Goal: Navigation & Orientation: Find specific page/section

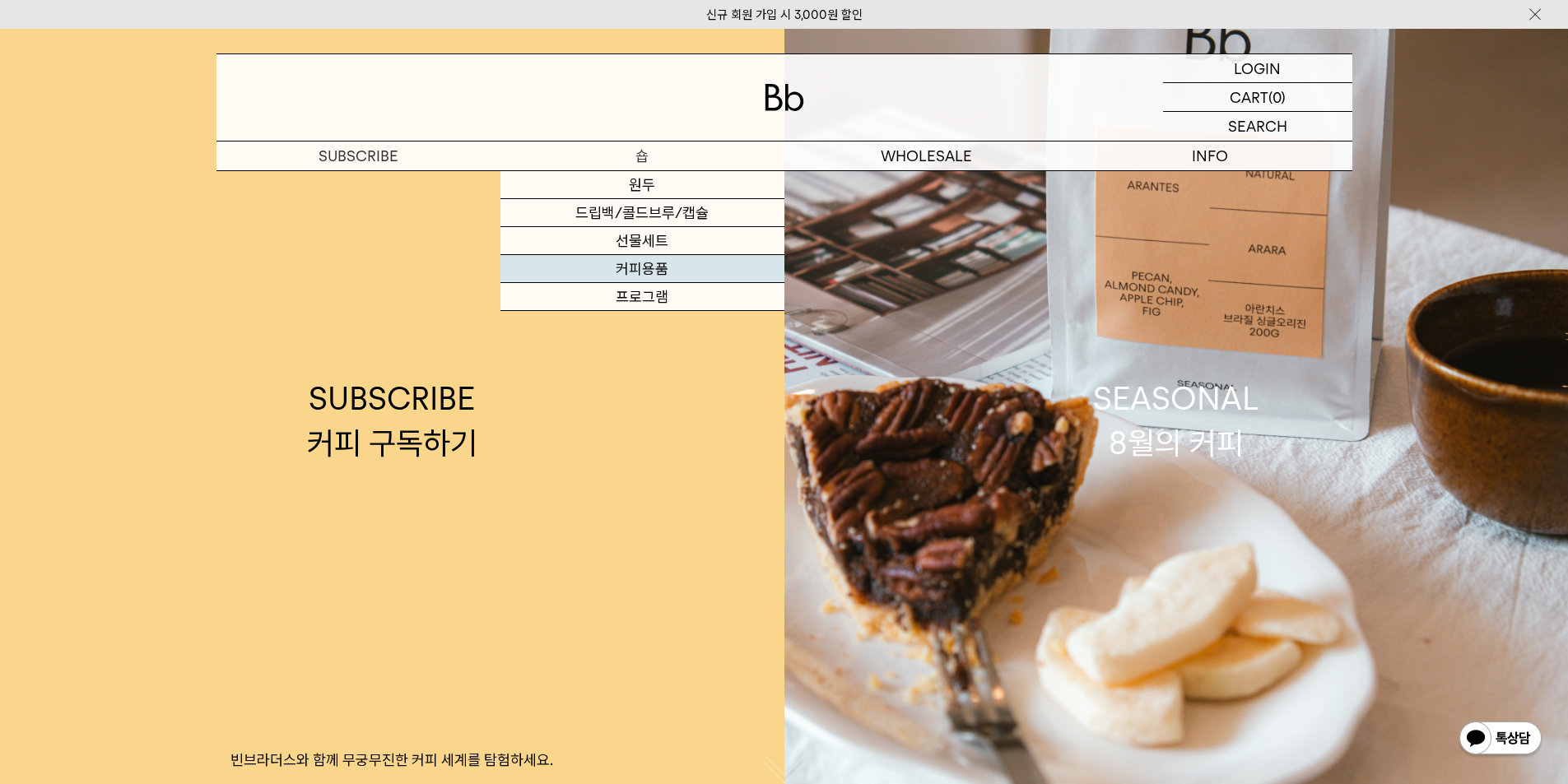
click at [650, 274] on link "커피용품" at bounding box center [642, 269] width 284 height 28
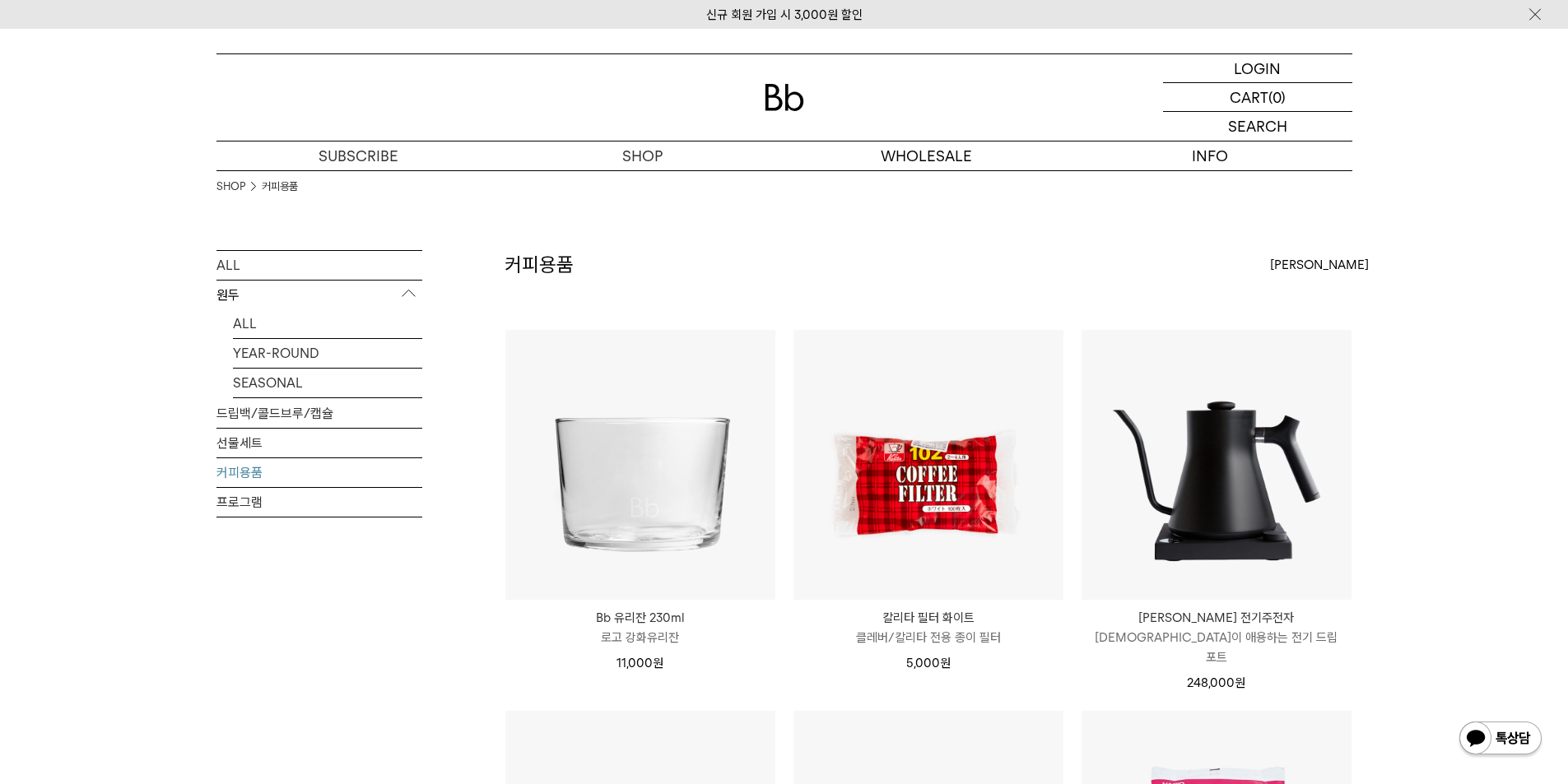
scroll to position [412, 0]
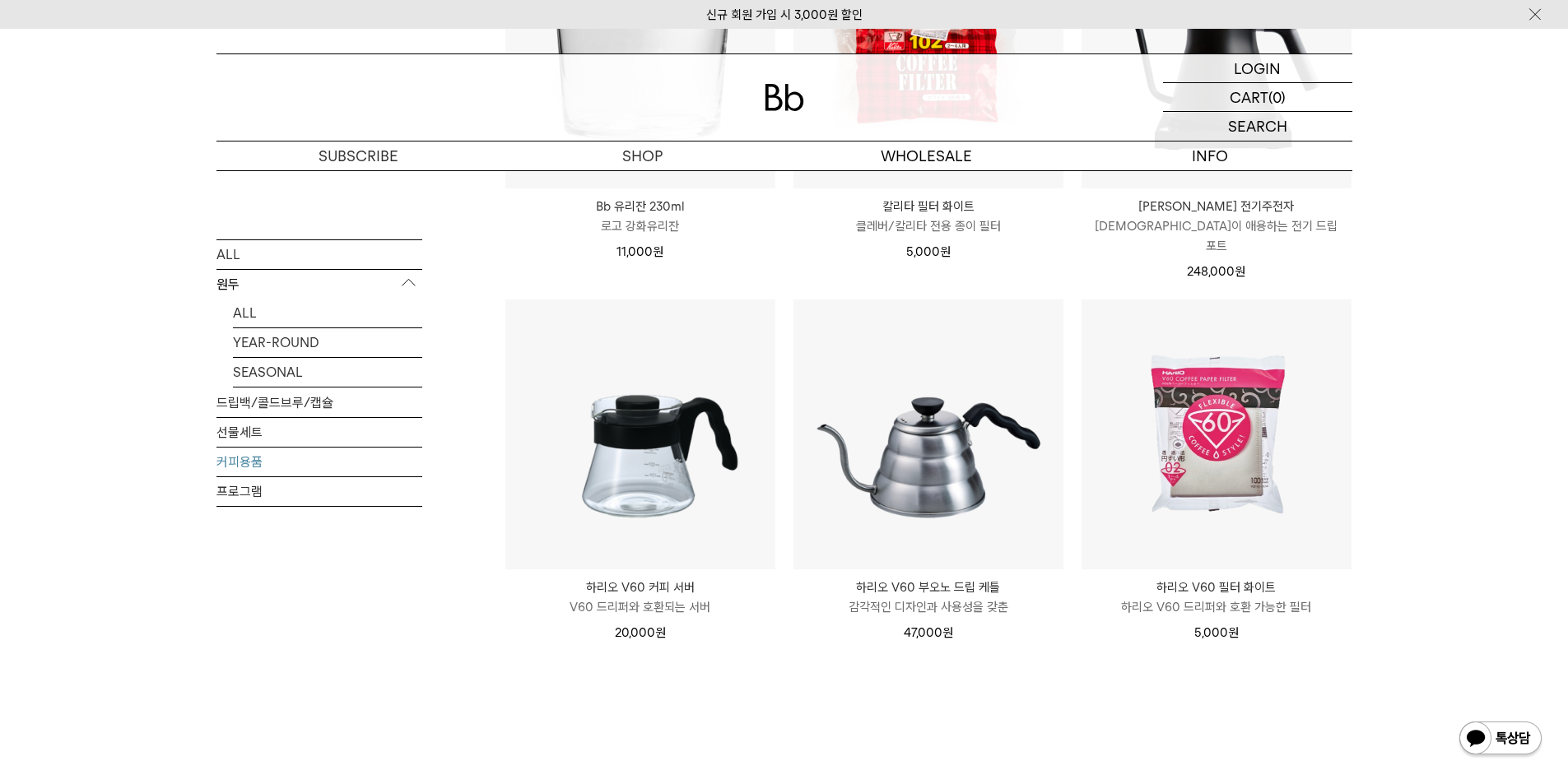
click at [1417, 342] on div "SHOP 커피용품 ALL 원두 ALL YEAR-ROUND SEASONAL 드립백/콜드브루/캡슐 선물세트 커피용품 프로그램 커피용품" at bounding box center [784, 291] width 1568 height 1065
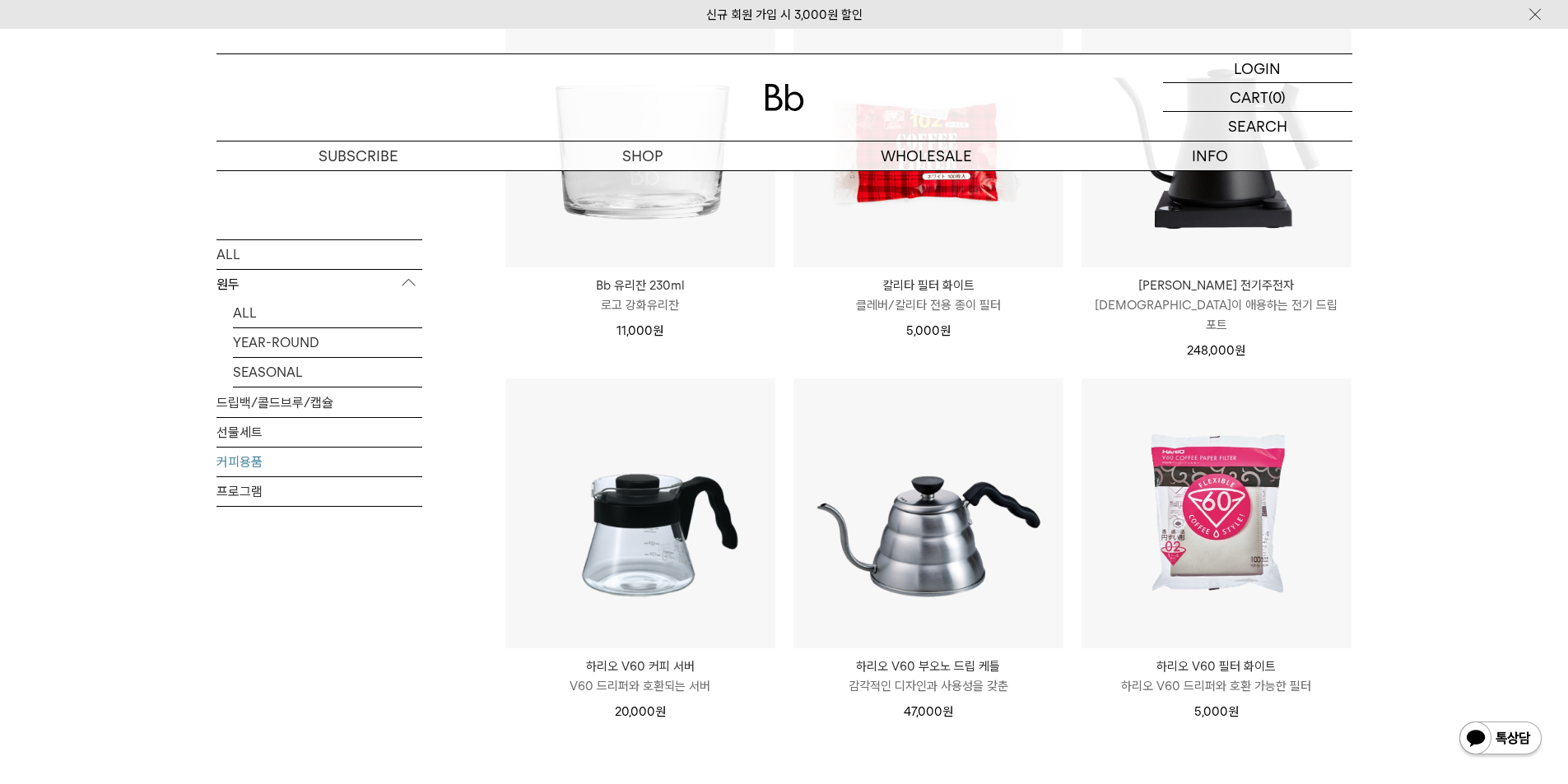
scroll to position [329, 0]
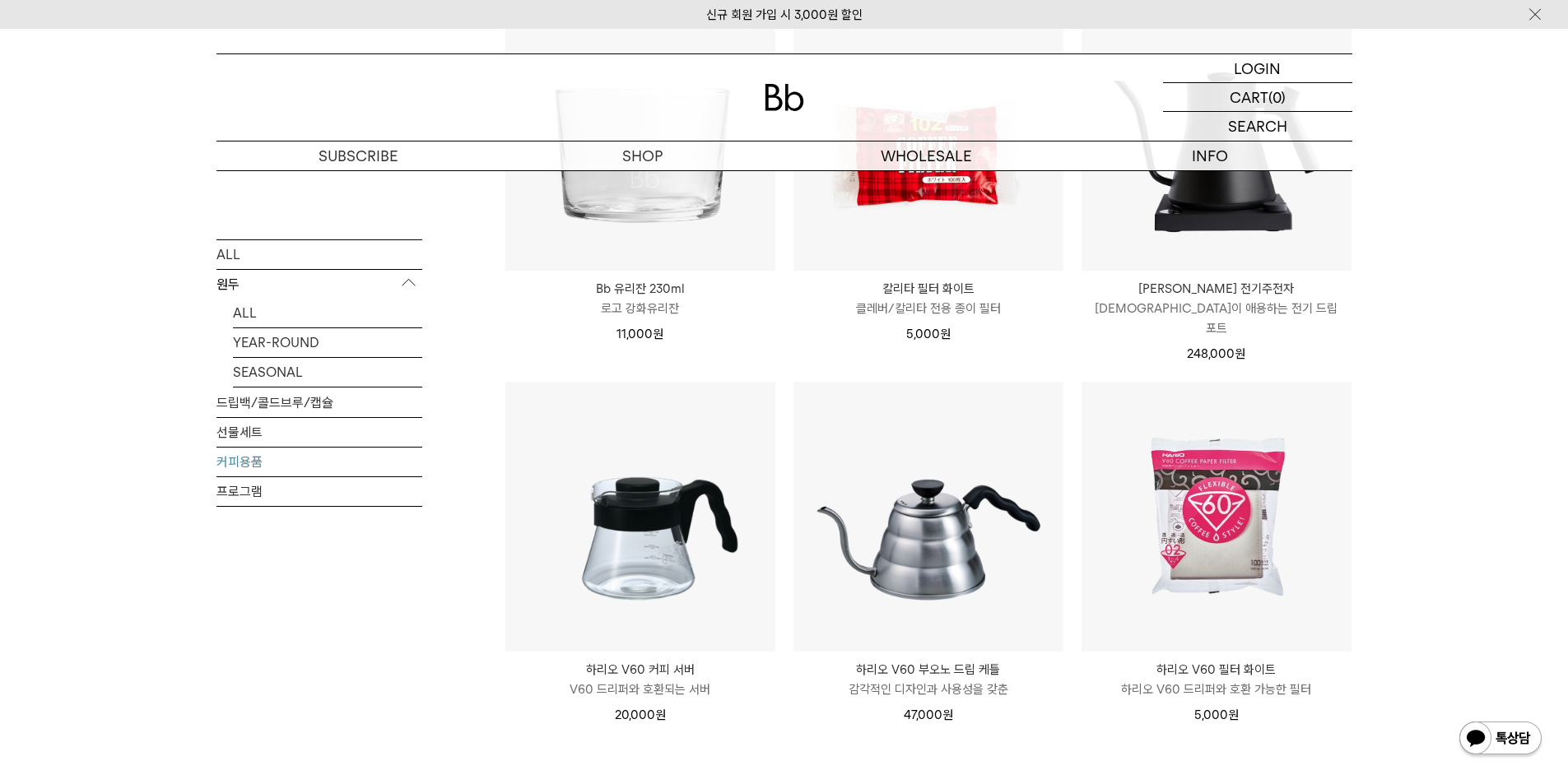
drag, startPoint x: 36, startPoint y: 508, endPoint x: 292, endPoint y: 87, distance: 492.7
click at [36, 508] on div "SHOP 커피용품 ALL 원두 ALL YEAR-ROUND SEASONAL 드립백/콜드브루/캡슐 선물세트 커피용품 프로그램 커피용품" at bounding box center [784, 373] width 1568 height 1065
click at [1402, 468] on div "SHOP 커피용품 ALL 원두 ALL YEAR-ROUND SEASONAL 드립백/콜드브루/캡슐 선물세트 커피용품 프로그램 커피용품" at bounding box center [784, 373] width 1568 height 1065
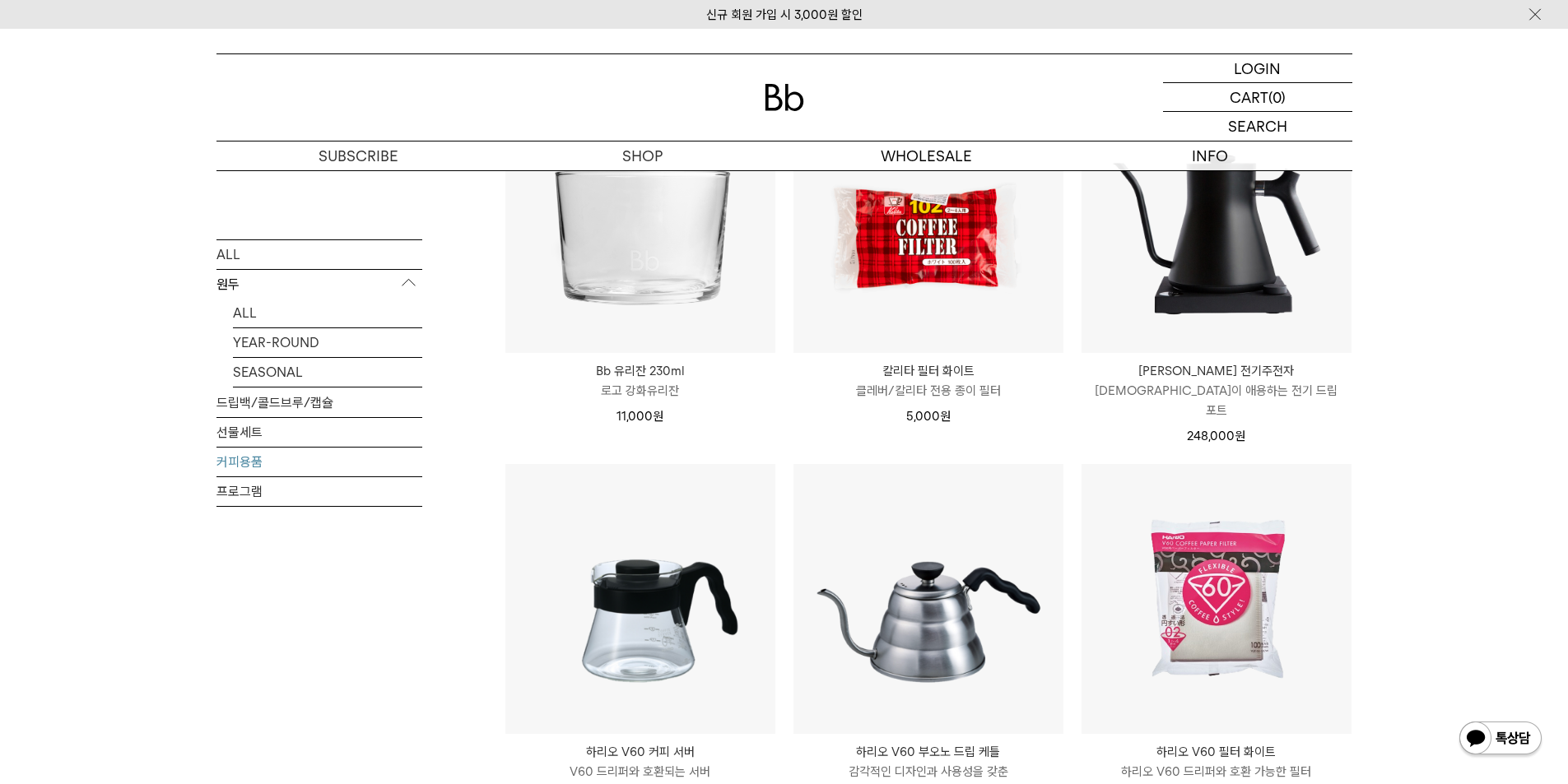
scroll to position [165, 0]
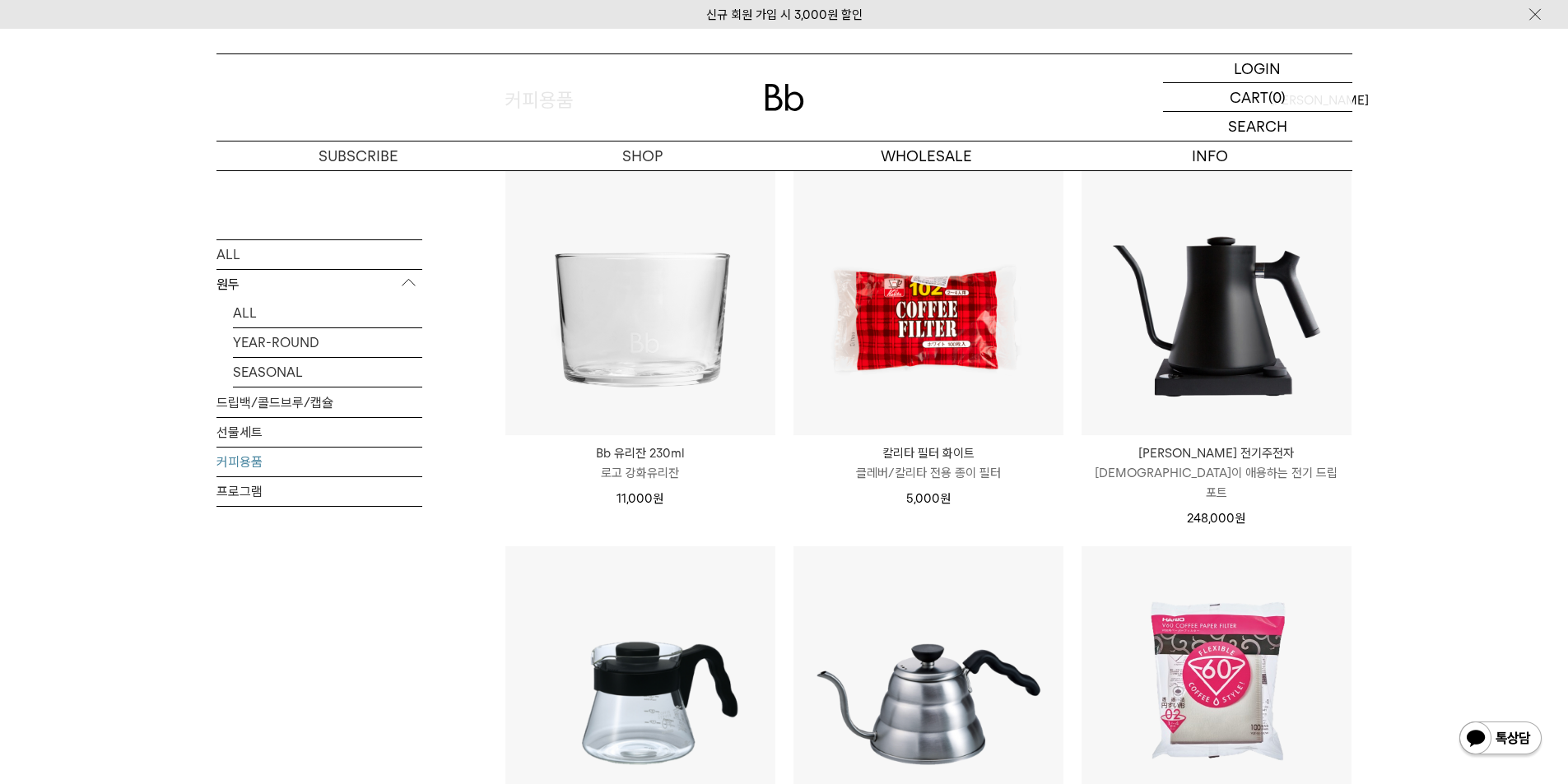
click at [1433, 394] on div "SHOP 커피용품 ALL 원두 ALL YEAR-ROUND SEASONAL 드립백/콜드브루/캡슐 선물세트 커피용품 프로그램 커피용품" at bounding box center [784, 538] width 1568 height 1065
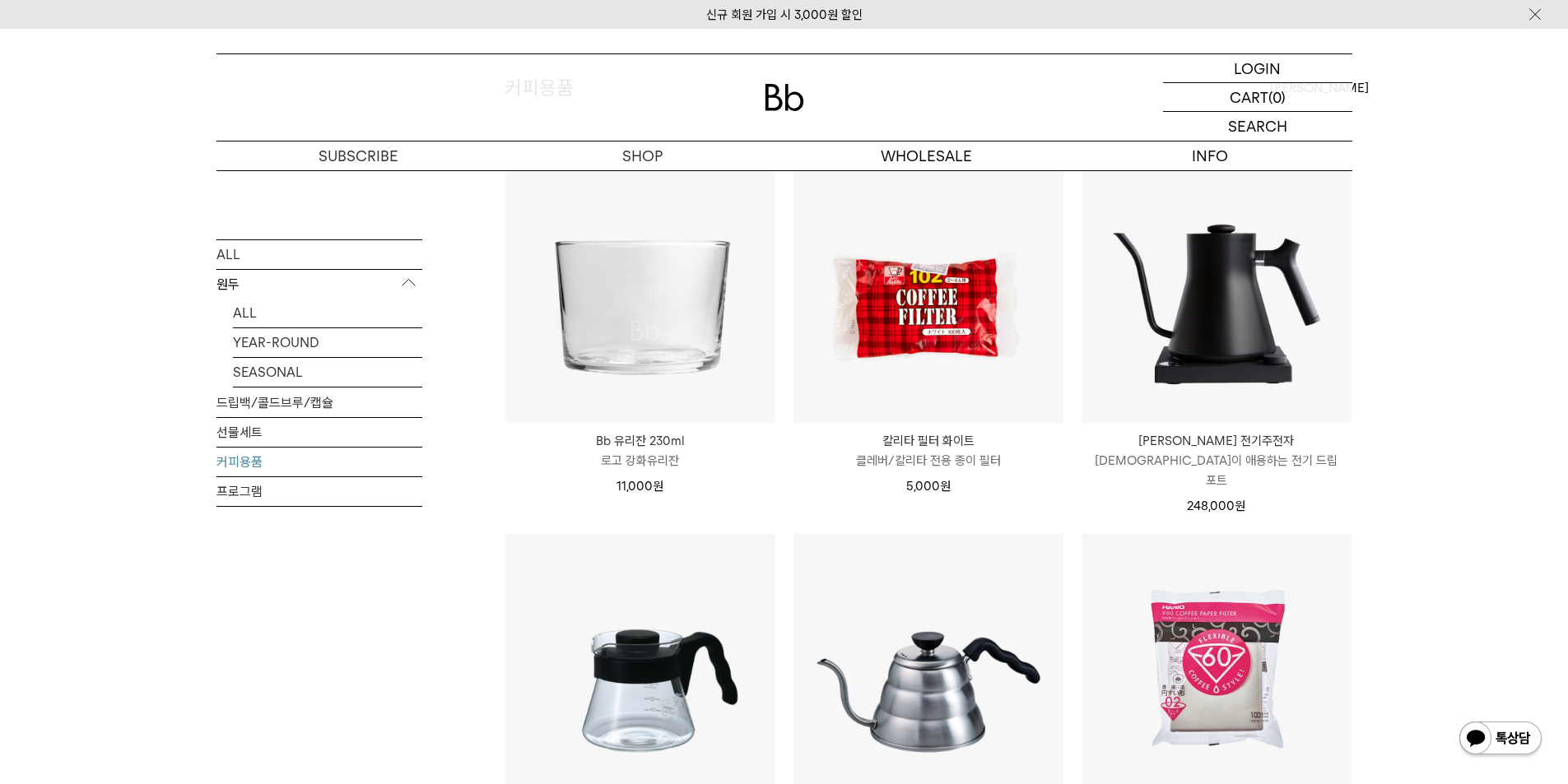
scroll to position [0, 0]
